Goal: Task Accomplishment & Management: Manage account settings

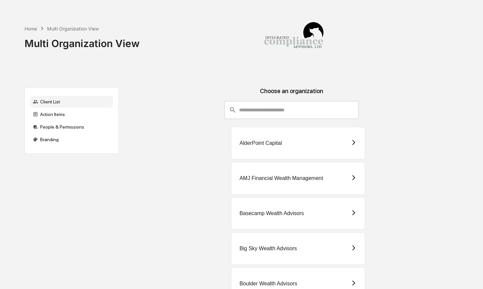
click at [67, 74] on div "Home Multi Organization View Multi Organization View" at bounding box center [242, 38] width 434 height 77
click at [64, 116] on div "Action Items" at bounding box center [71, 114] width 83 height 12
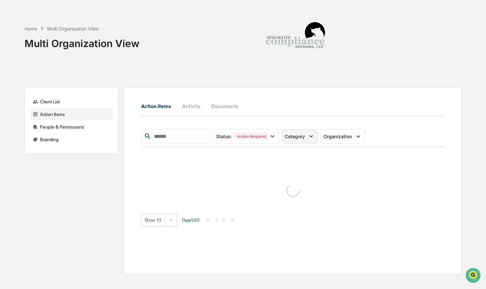
click at [315, 138] on icon at bounding box center [311, 135] width 7 height 7
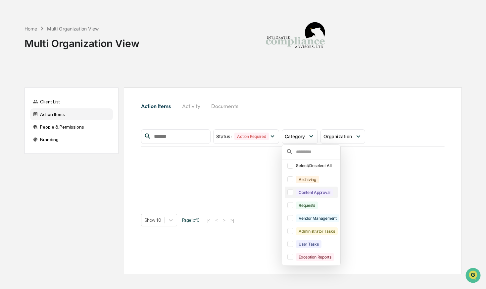
click at [313, 194] on div "Content Approval" at bounding box center [314, 192] width 37 height 8
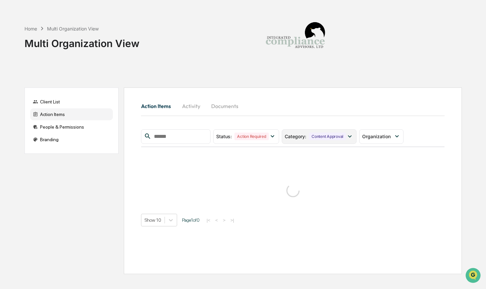
click at [336, 133] on div "Category : Content Approval" at bounding box center [319, 136] width 75 height 15
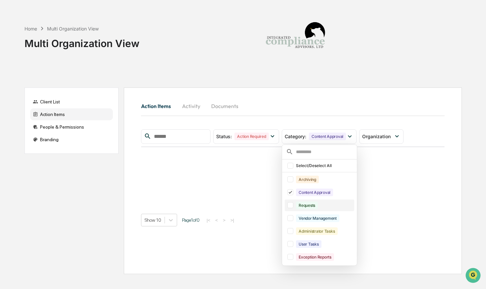
click at [317, 209] on div "Requests" at bounding box center [319, 205] width 69 height 12
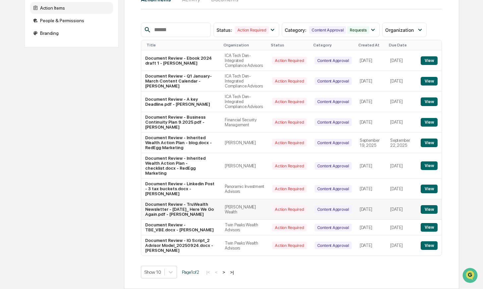
scroll to position [138, 0]
click at [433, 184] on button "View" at bounding box center [428, 188] width 17 height 9
